Goal: Find specific page/section: Find specific page/section

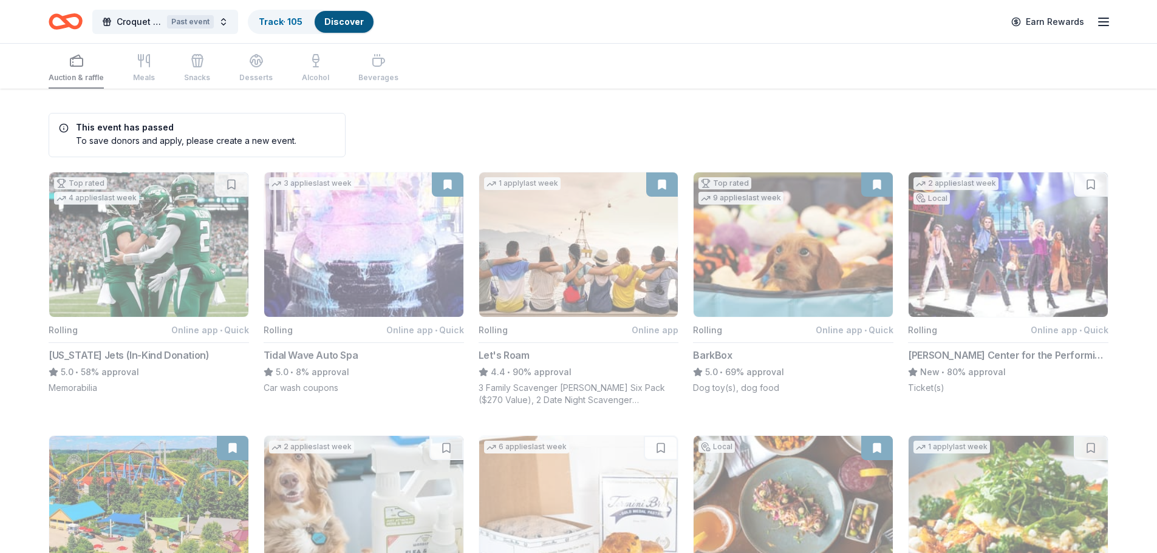
click at [1096, 29] on icon "button" at bounding box center [1103, 22] width 15 height 15
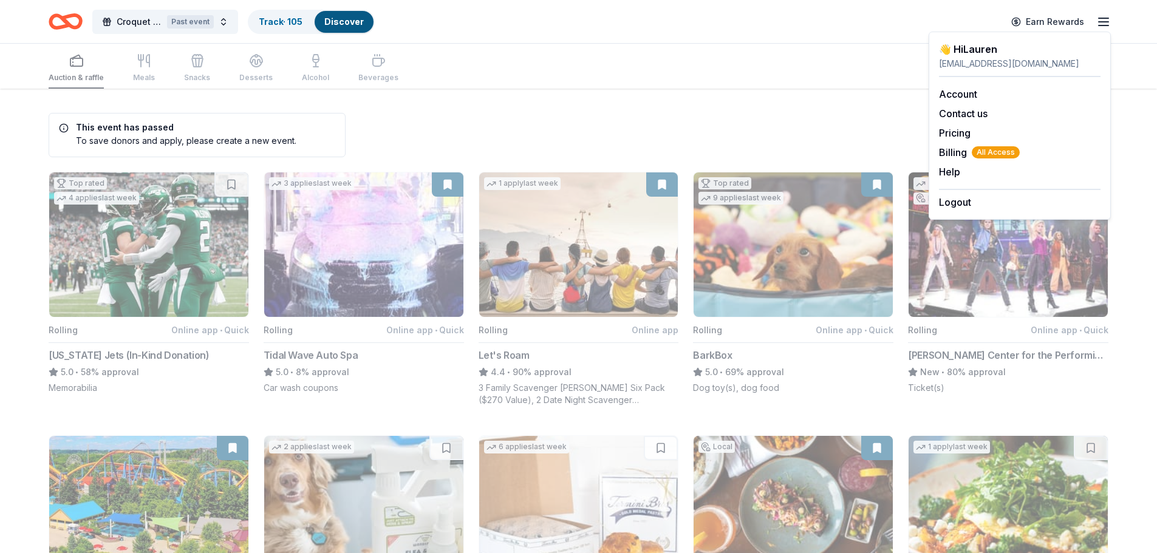
click at [414, 86] on div "Auction & raffle Meals Snacks Desserts Alcohol Beverages" at bounding box center [579, 66] width 1060 height 45
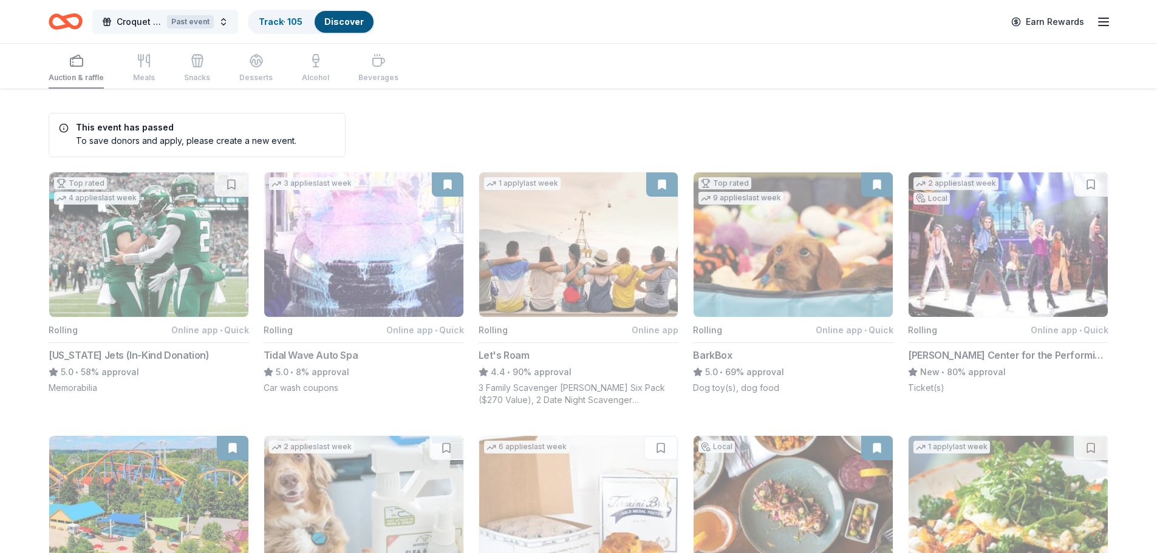
click at [132, 19] on span "Croquet on the green Fundraiser" at bounding box center [140, 22] width 46 height 15
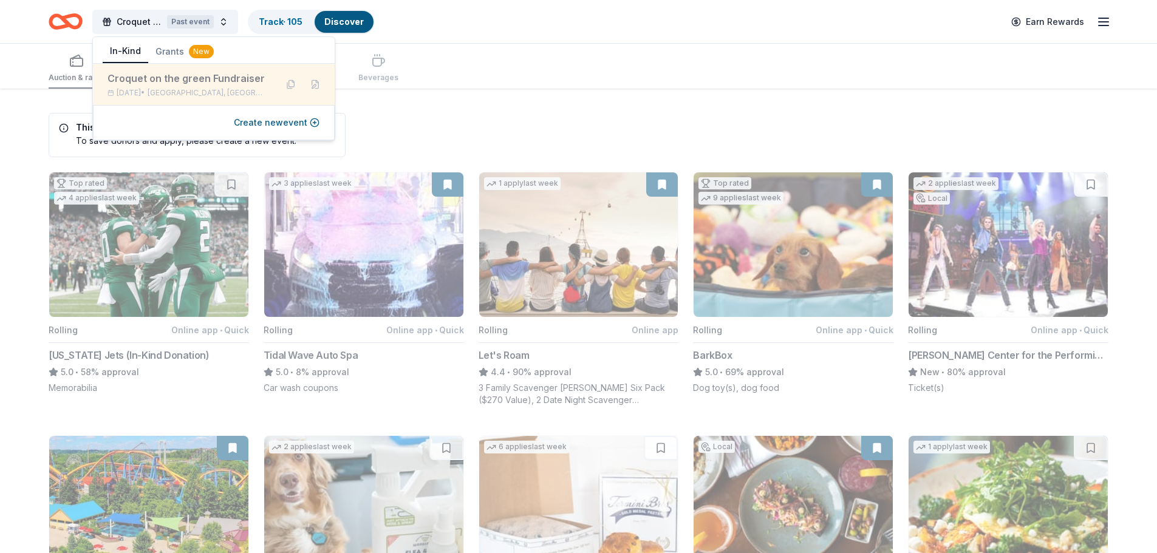
click at [185, 80] on div "Croquet on the green Fundraiser" at bounding box center [186, 78] width 159 height 15
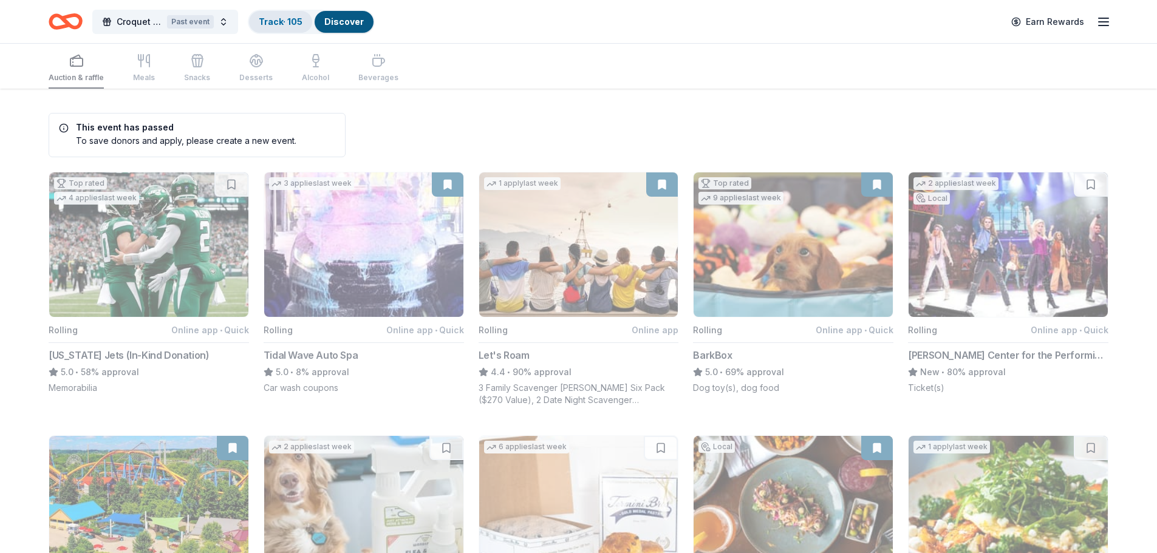
click at [296, 22] on link "Track · 105" at bounding box center [281, 21] width 44 height 10
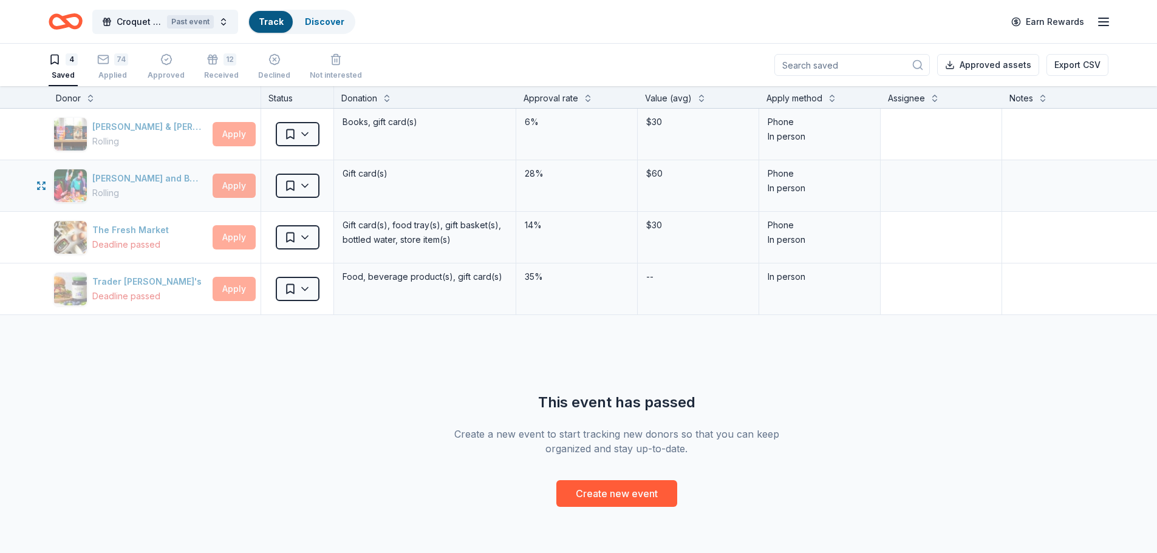
scroll to position [1, 0]
click at [232, 63] on div "12" at bounding box center [221, 59] width 35 height 12
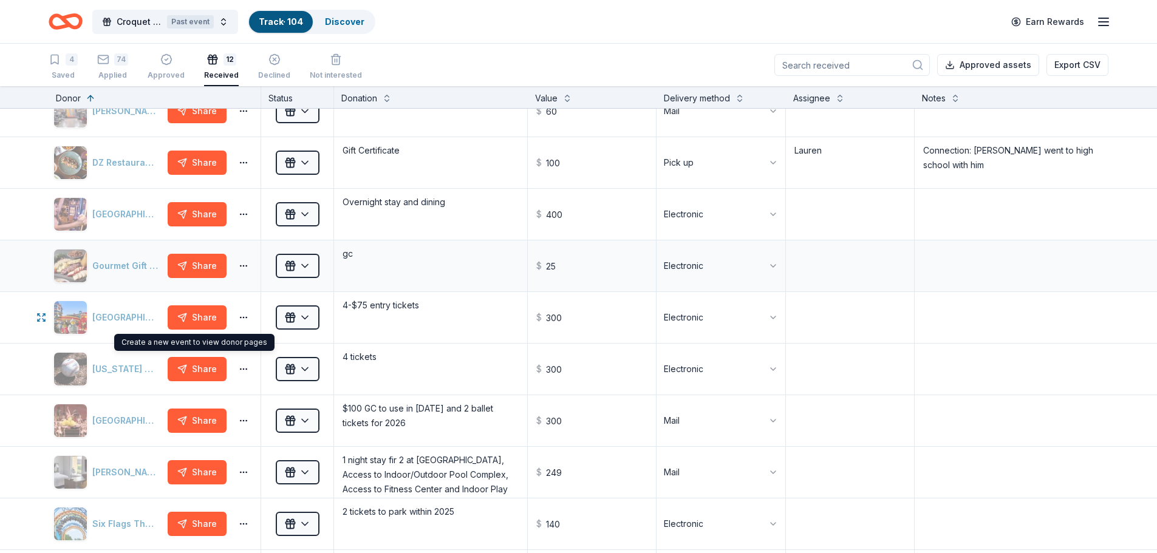
scroll to position [61, 0]
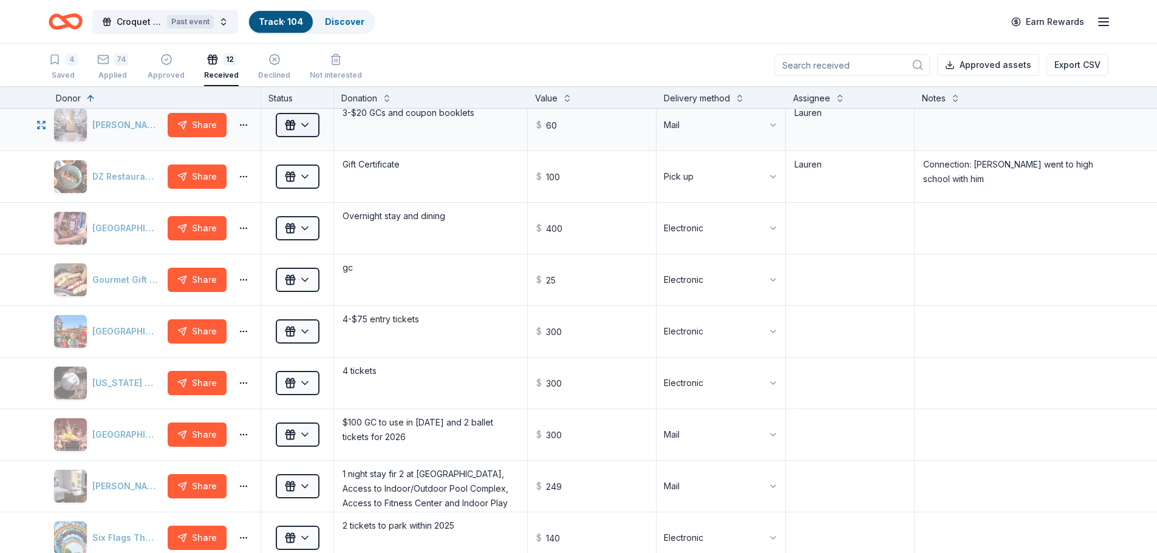
click at [299, 123] on html "Croquet on the green Fundraiser Past event Track · 104 Discover Earn Rewards 4 …" at bounding box center [578, 276] width 1157 height 553
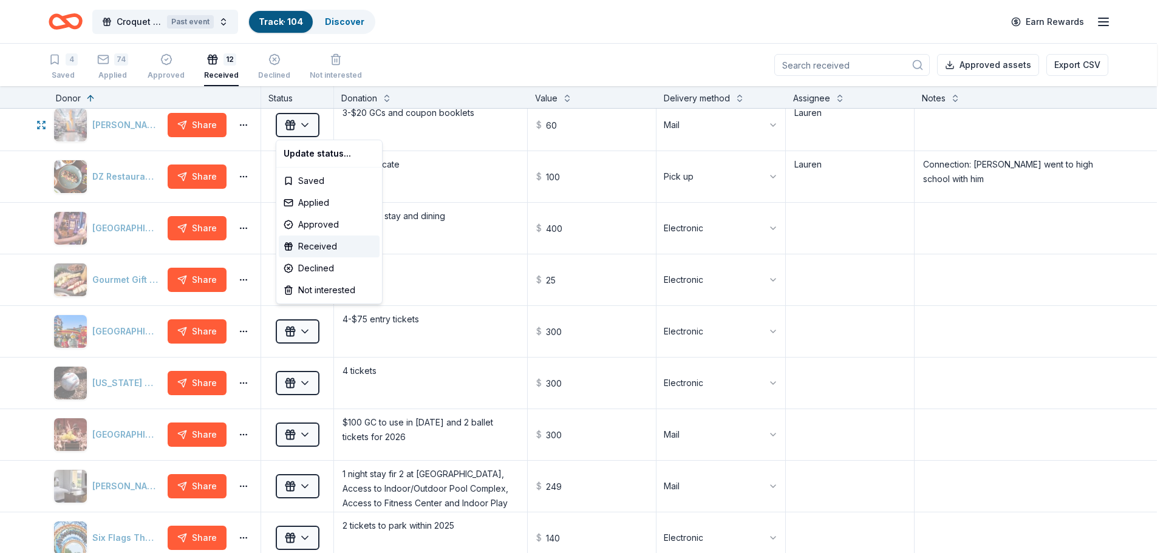
click at [412, 122] on html "Croquet on the green Fundraiser Past event Track · 104 Discover Earn Rewards 4 …" at bounding box center [583, 276] width 1166 height 553
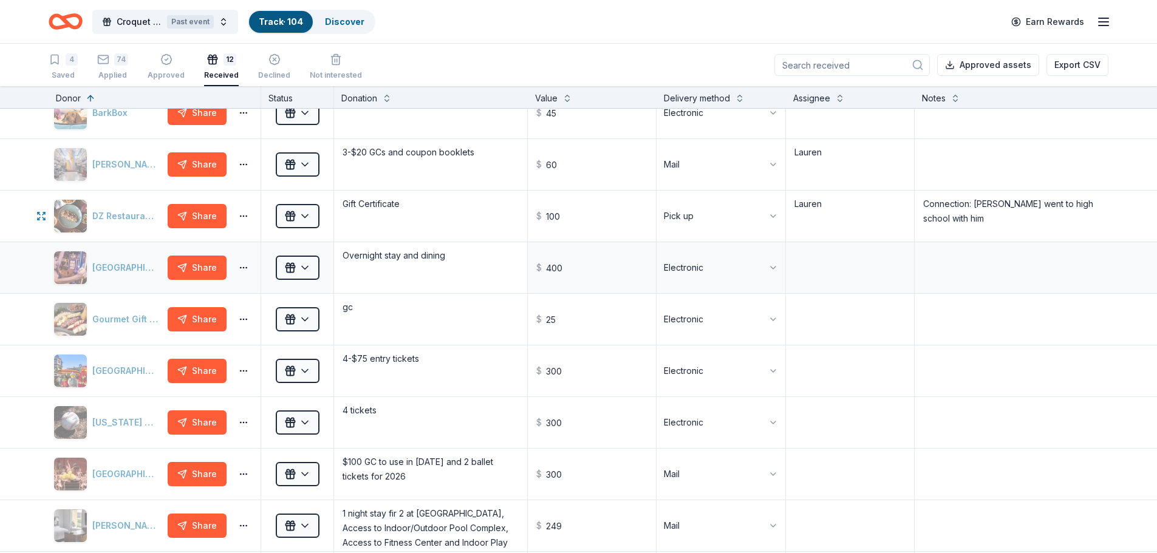
scroll to position [0, 0]
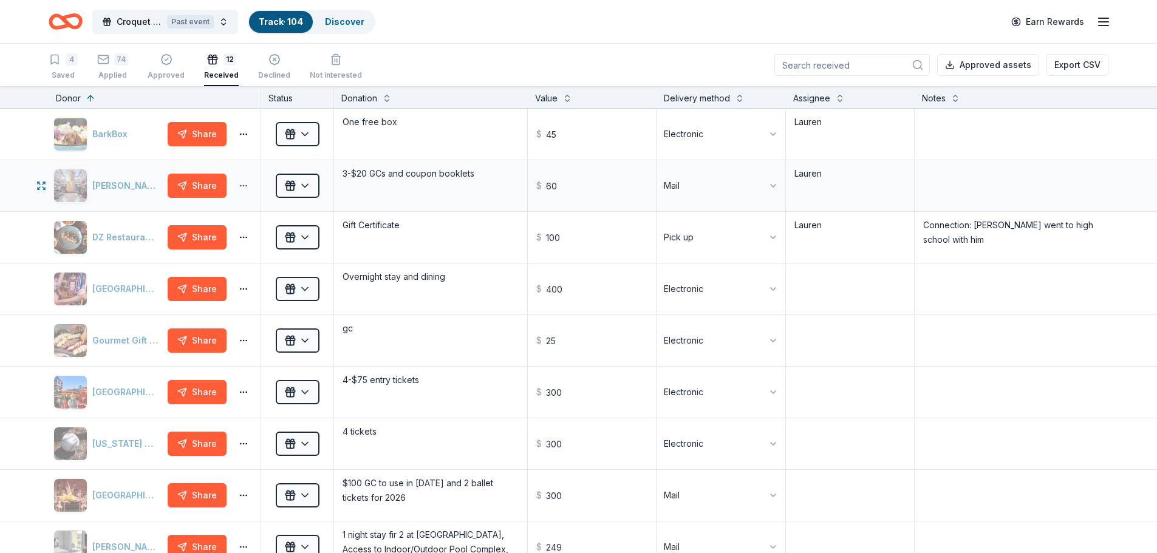
click at [244, 187] on html "Croquet on the green Fundraiser Past event Track · 104 Discover Earn Rewards 4 …" at bounding box center [578, 276] width 1157 height 553
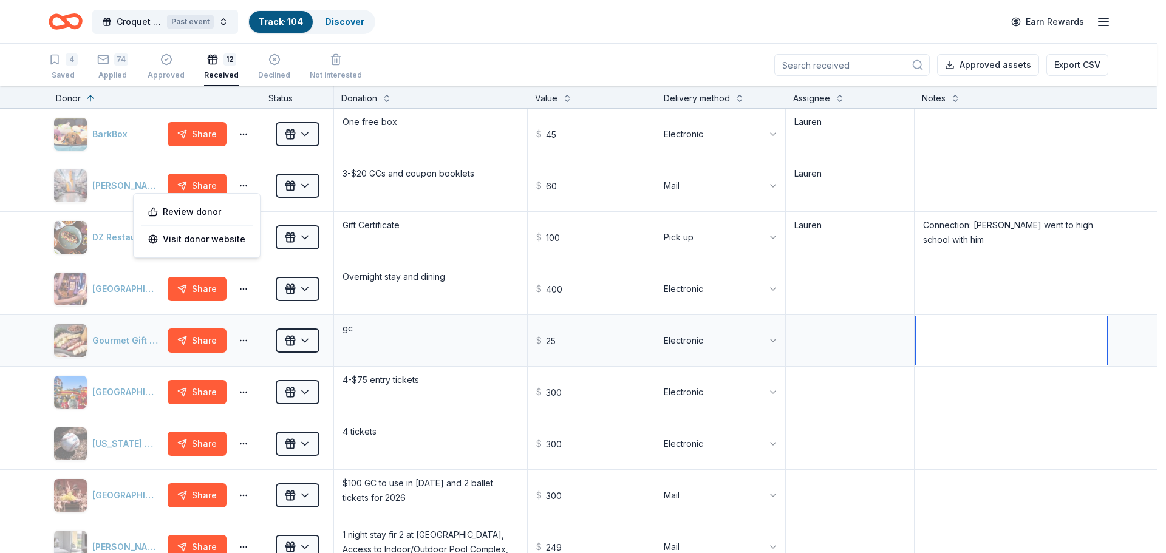
drag, startPoint x: 955, startPoint y: 339, endPoint x: 955, endPoint y: 354, distance: 15.2
click at [955, 339] on html "Croquet on the green Fundraiser Past event Track · 104 Discover Earn Rewards 4 …" at bounding box center [583, 276] width 1166 height 553
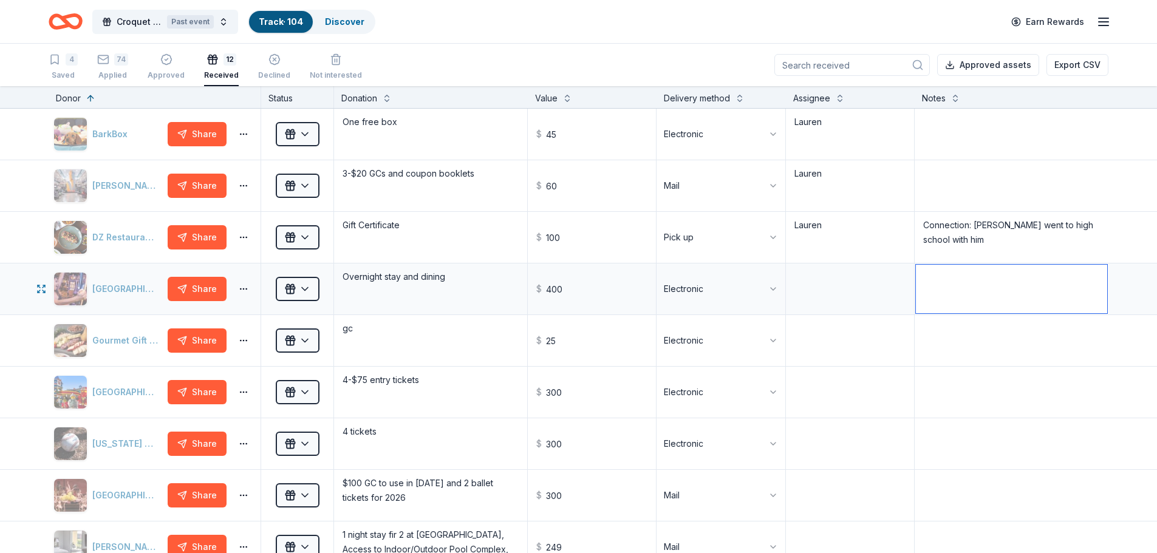
click at [935, 293] on textarea at bounding box center [1011, 289] width 191 height 49
click at [879, 288] on textarea at bounding box center [850, 289] width 126 height 49
